Goal: Find contact information: Find contact information

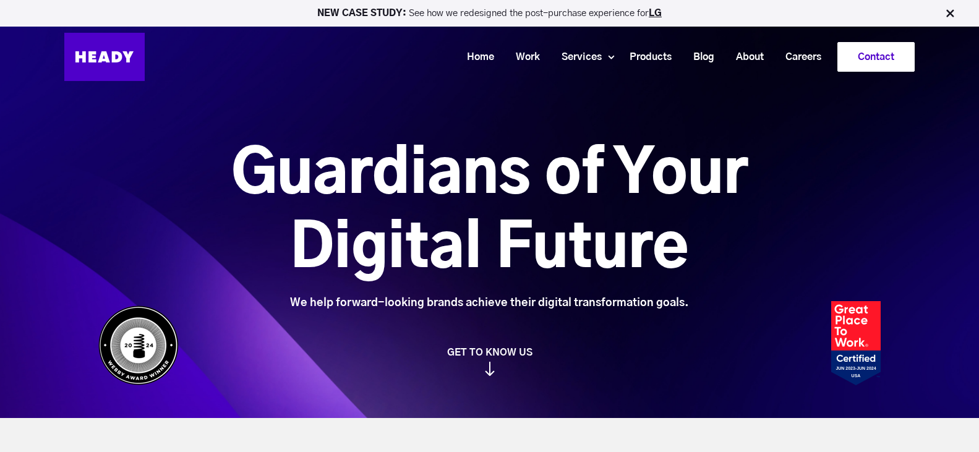
click at [865, 61] on link "Contact" at bounding box center [876, 57] width 76 height 28
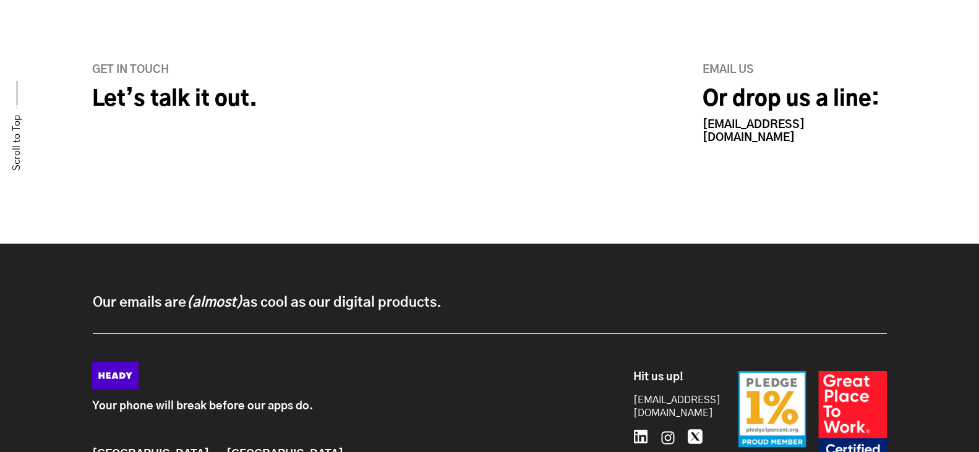
scroll to position [556, 0]
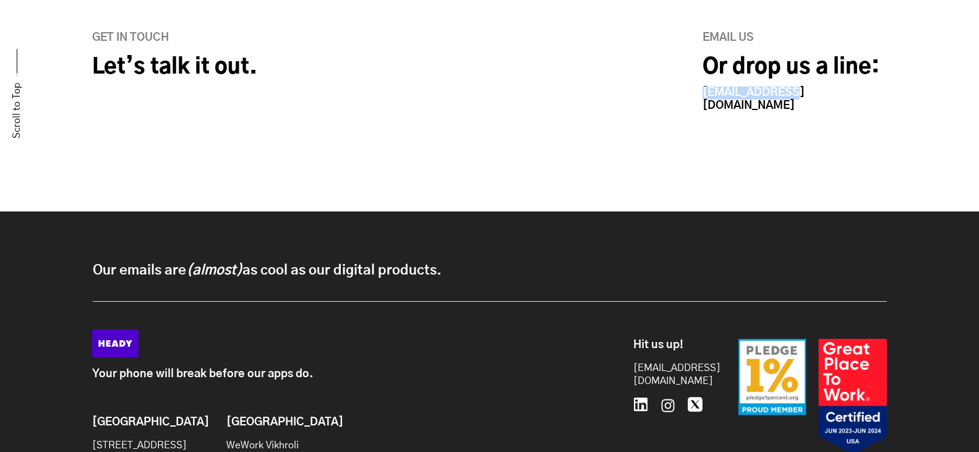
drag, startPoint x: 808, startPoint y: 96, endPoint x: 705, endPoint y: 101, distance: 102.7
click at [705, 101] on div "Email us Or drop us a line: [EMAIL_ADDRESS][DOMAIN_NAME]" at bounding box center [768, 72] width 239 height 81
copy link "[EMAIL_ADDRESS][DOMAIN_NAME]"
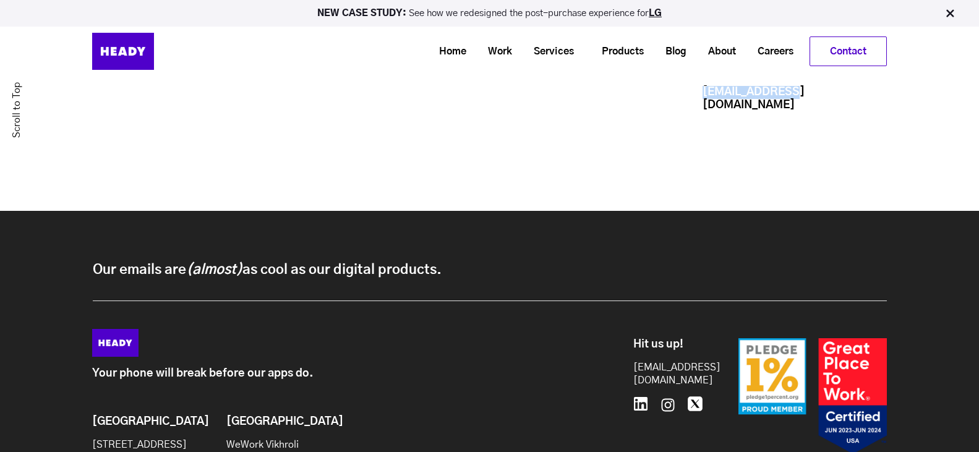
scroll to position [389, 0]
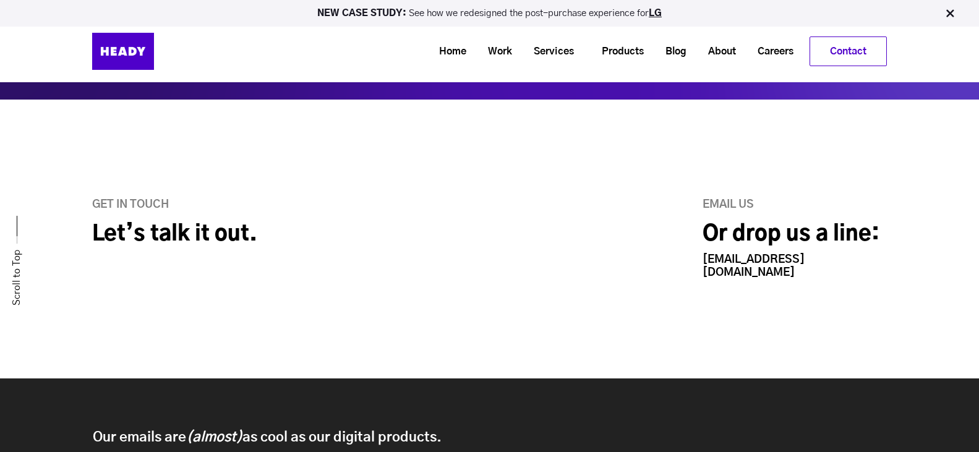
click at [145, 237] on h2 "Let’s talk it out." at bounding box center [353, 234] width 522 height 27
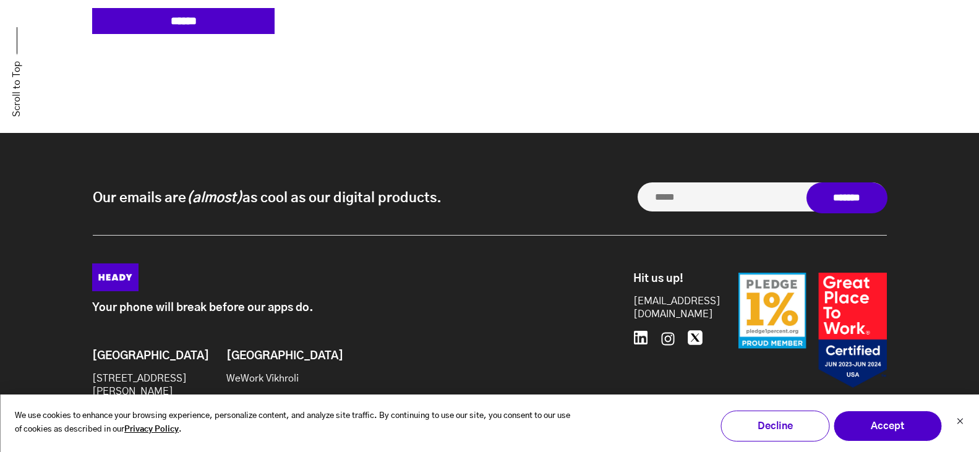
scroll to position [1128, 0]
